Goal: Information Seeking & Learning: Learn about a topic

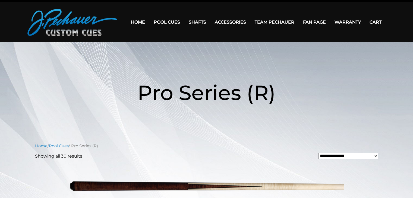
scroll to position [11, 0]
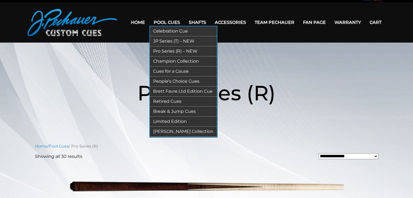
click at [162, 30] on link "Celebration Cue" at bounding box center [183, 31] width 67 height 10
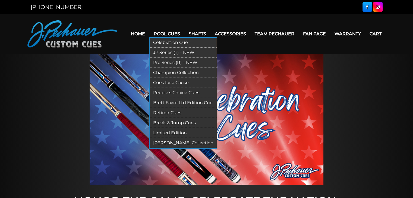
click at [168, 73] on link "Champion Collection" at bounding box center [183, 73] width 67 height 10
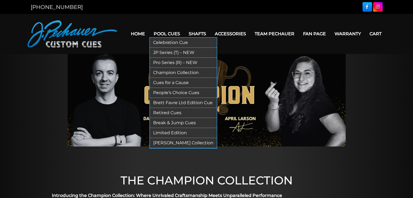
click at [164, 112] on link "Retired Cues" at bounding box center [183, 113] width 67 height 10
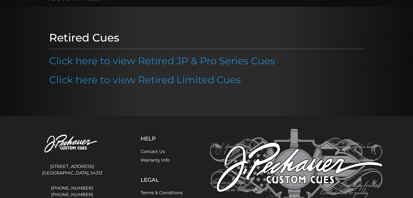
scroll to position [48, 0]
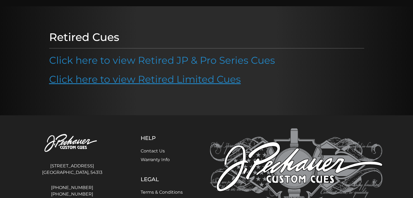
click at [165, 84] on link "Click here to view Retired Limited Cues" at bounding box center [145, 79] width 192 height 12
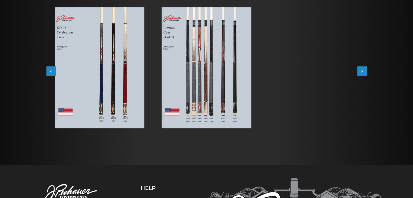
scroll to position [99, 0]
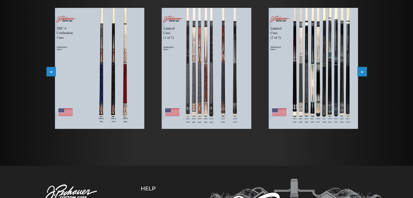
click at [363, 71] on button ">" at bounding box center [363, 72] width 10 height 10
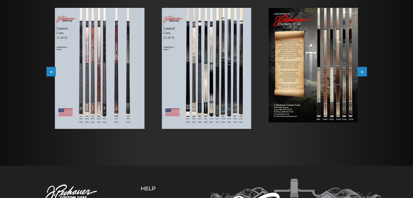
click at [363, 71] on button ">" at bounding box center [363, 72] width 10 height 10
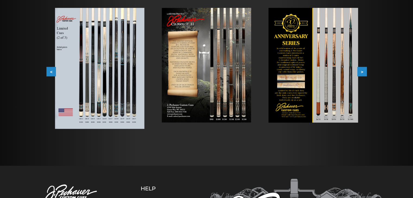
click at [363, 71] on button ">" at bounding box center [363, 72] width 10 height 10
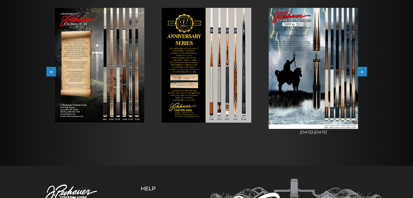
click at [363, 71] on button ">" at bounding box center [363, 72] width 10 height 10
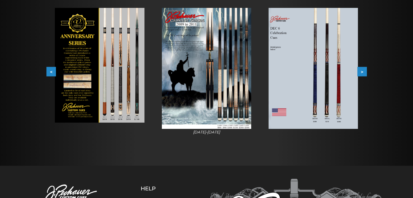
click at [363, 71] on button ">" at bounding box center [363, 72] width 10 height 10
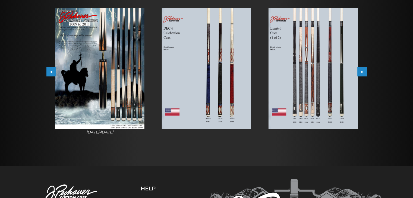
click at [363, 71] on button ">" at bounding box center [363, 72] width 10 height 10
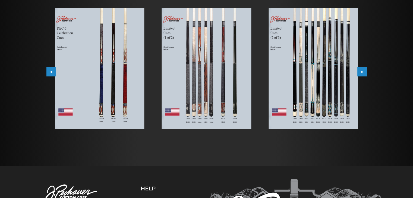
click at [363, 71] on button ">" at bounding box center [363, 72] width 10 height 10
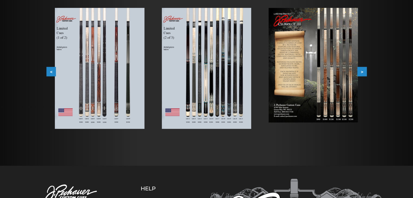
click at [363, 71] on button ">" at bounding box center [363, 72] width 10 height 10
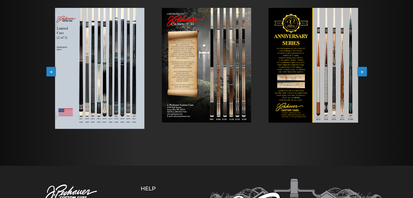
click at [363, 71] on button ">" at bounding box center [363, 72] width 10 height 10
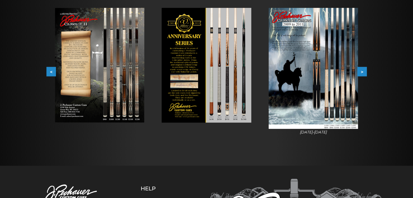
click at [363, 71] on button ">" at bounding box center [363, 72] width 10 height 10
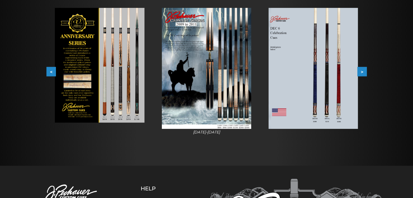
click at [363, 71] on button ">" at bounding box center [363, 72] width 10 height 10
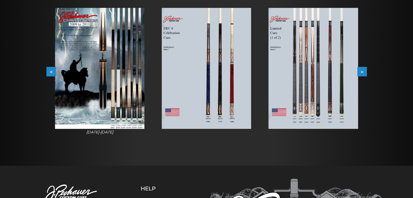
click at [363, 71] on button ">" at bounding box center [363, 72] width 10 height 10
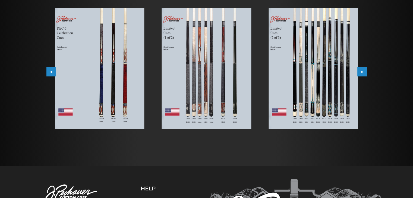
scroll to position [0, 0]
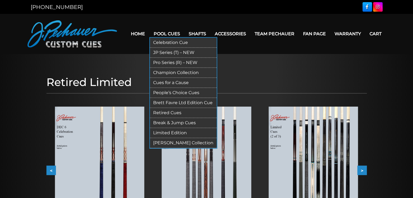
click at [168, 141] on link "[PERSON_NAME] Collection" at bounding box center [183, 143] width 67 height 10
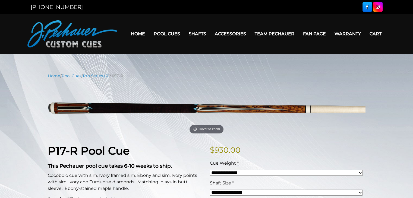
click at [280, 35] on link "Team Pechauer" at bounding box center [274, 34] width 48 height 14
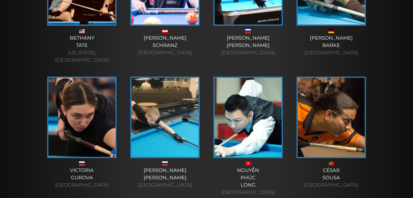
scroll to position [1146, 0]
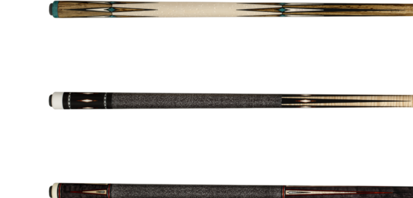
scroll to position [747, 0]
